Goal: Transaction & Acquisition: Purchase product/service

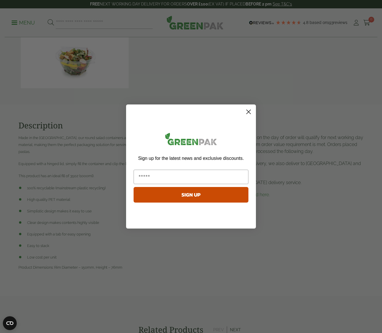
click at [195, 232] on div "Close dialog Sign up for the latest news and exclusive discounts. SIGN UP ******" at bounding box center [191, 166] width 130 height 135
click at [248, 112] on icon "Close dialog" at bounding box center [248, 112] width 4 height 4
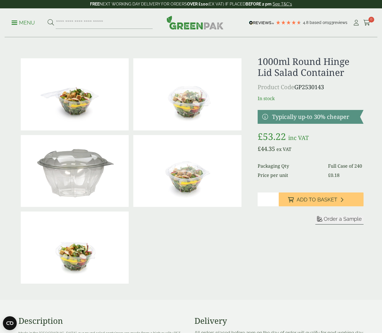
click at [92, 98] on img at bounding box center [75, 94] width 108 height 72
click at [88, 24] on input "search" at bounding box center [104, 23] width 97 height 12
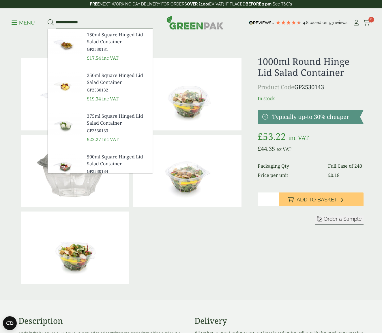
type input "**********"
click at [50, 22] on button at bounding box center [51, 22] width 6 height 7
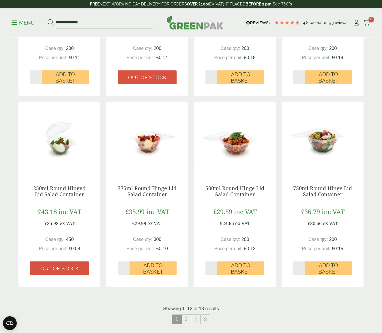
scroll to position [420, 0]
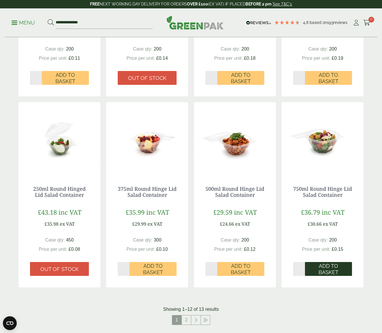
click at [330, 266] on span "Add to Basket" at bounding box center [328, 269] width 39 height 12
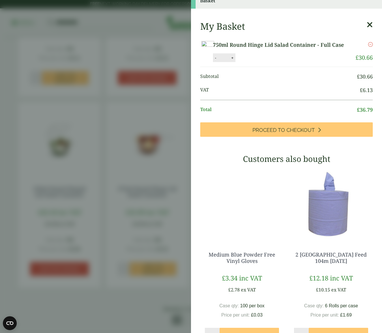
scroll to position [15, 0]
click at [172, 128] on aside "750ml Round Hinge Lid Salad Container - Full Case (GP2530142) - Added to basket…" at bounding box center [191, 166] width 382 height 333
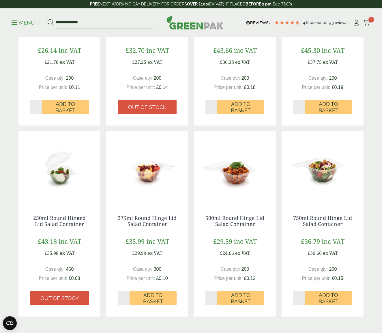
scroll to position [392, 0]
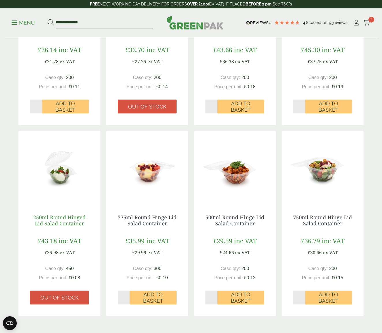
drag, startPoint x: 87, startPoint y: 210, endPoint x: 84, endPoint y: 220, distance: 10.8
click at [85, 222] on div "250ml Round Hinged Lid Salad Container £43.18 inc VAT £35.98 ex VAT Case qty: 4…" at bounding box center [59, 259] width 82 height 113
